Goal: Task Accomplishment & Management: Manage account settings

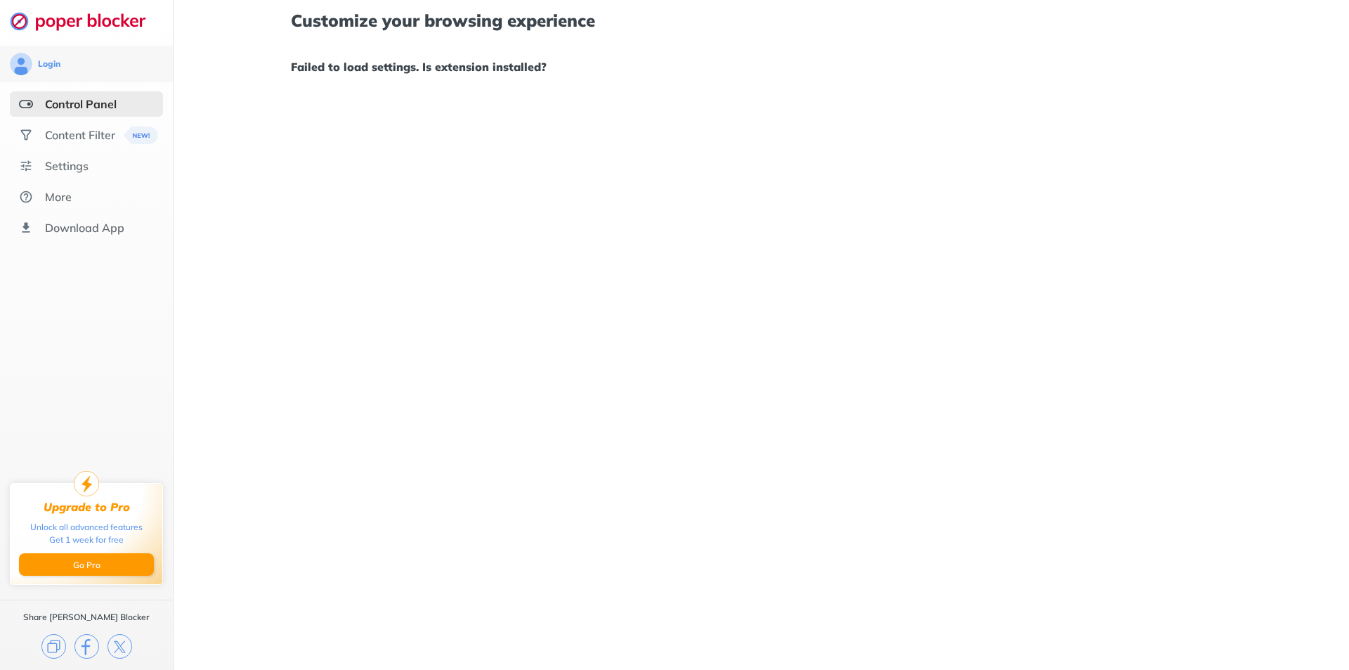
click at [58, 96] on div "Control Panel" at bounding box center [86, 103] width 153 height 25
click at [56, 63] on div "Login" at bounding box center [49, 63] width 22 height 11
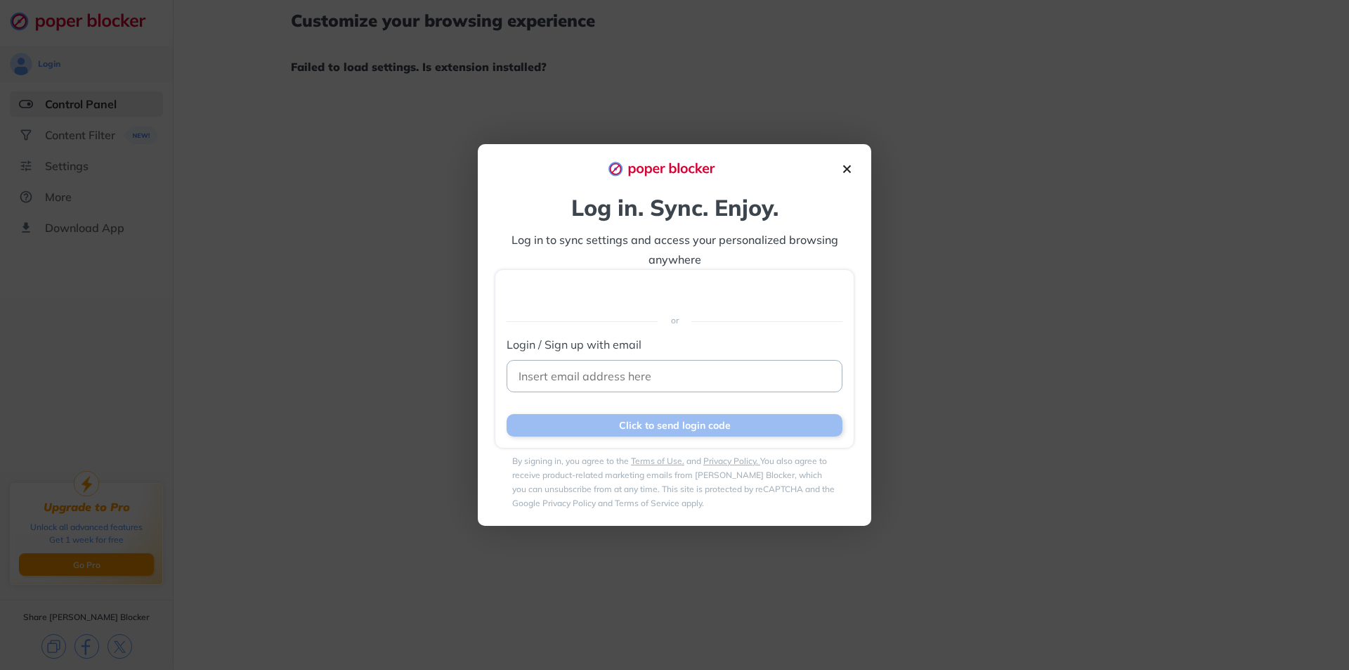
click at [593, 368] on input at bounding box center [675, 376] width 336 height 32
type input "[EMAIL_ADDRESS][DOMAIN_NAME]"
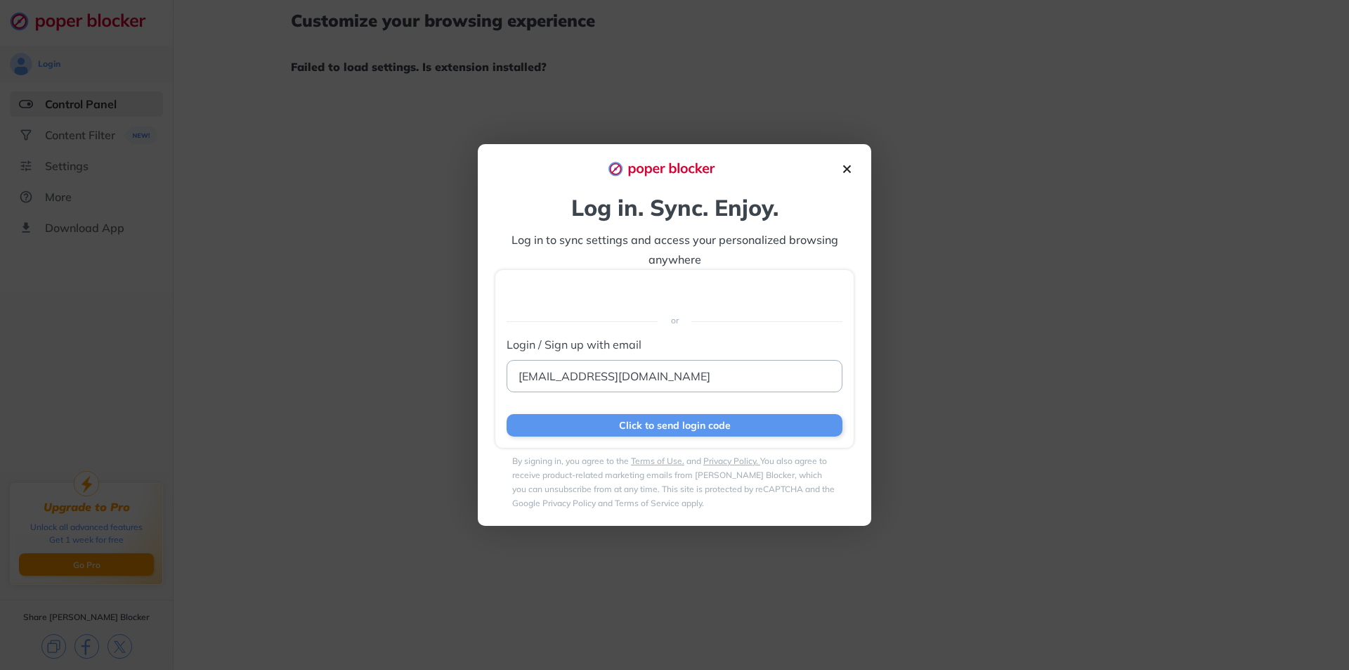
click at [849, 168] on img at bounding box center [847, 169] width 15 height 15
